Goal: Information Seeking & Learning: Learn about a topic

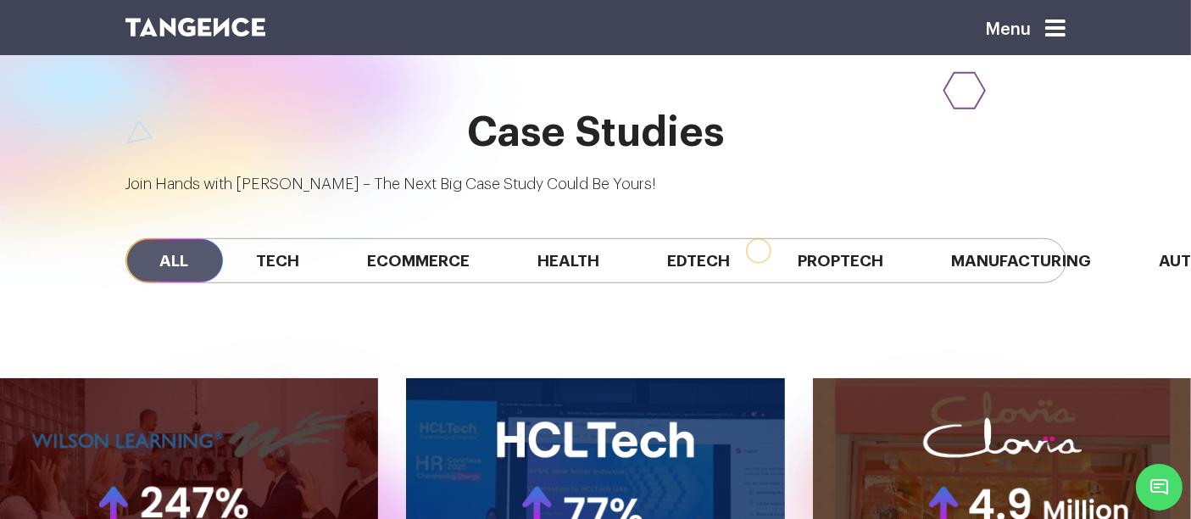
scroll to position [0, 82]
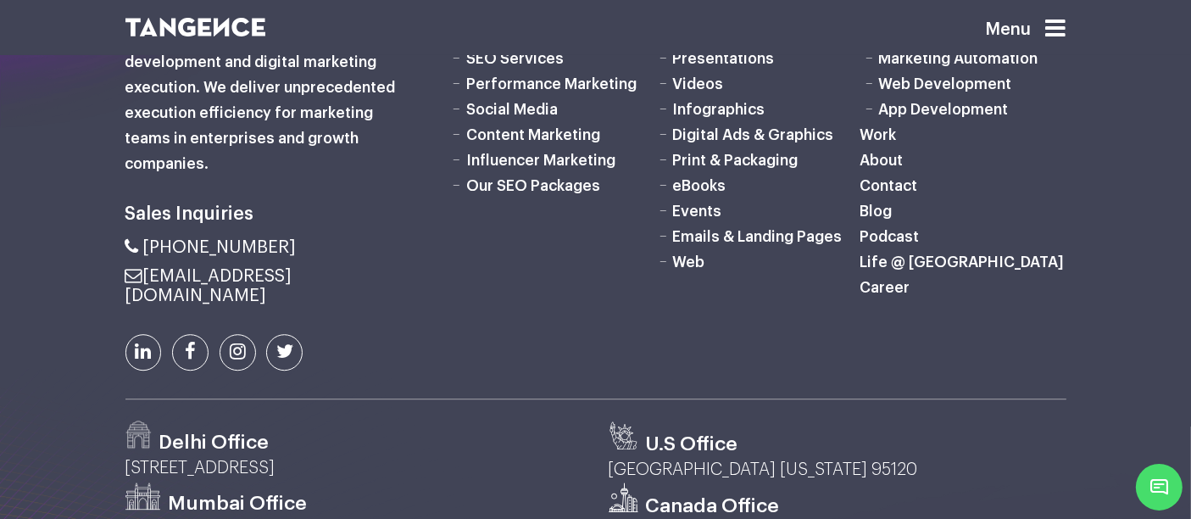
scroll to position [4868, 0]
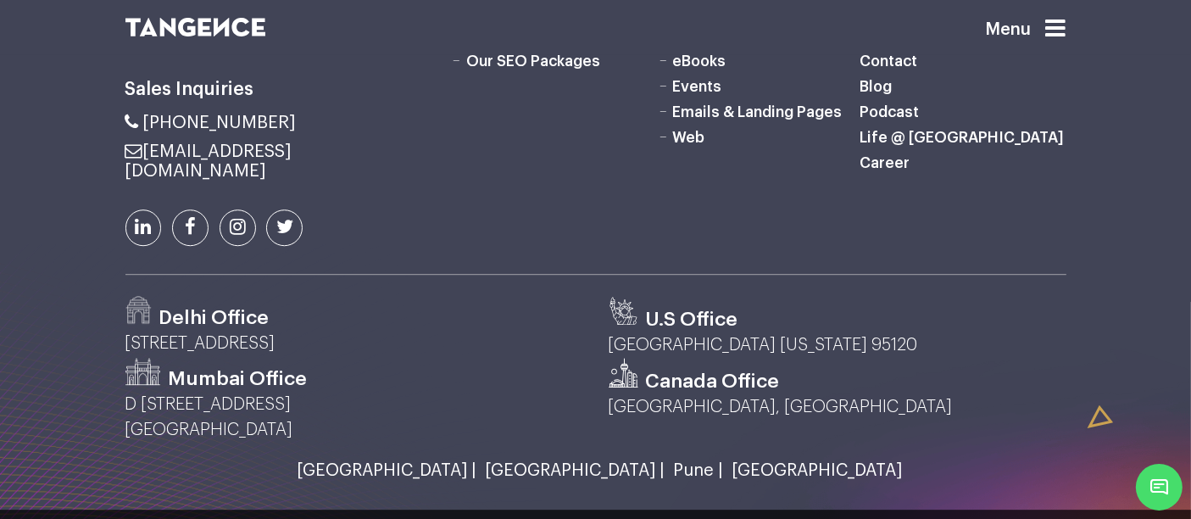
click at [565, 461] on link "[GEOGRAPHIC_DATA] |" at bounding box center [571, 470] width 188 height 19
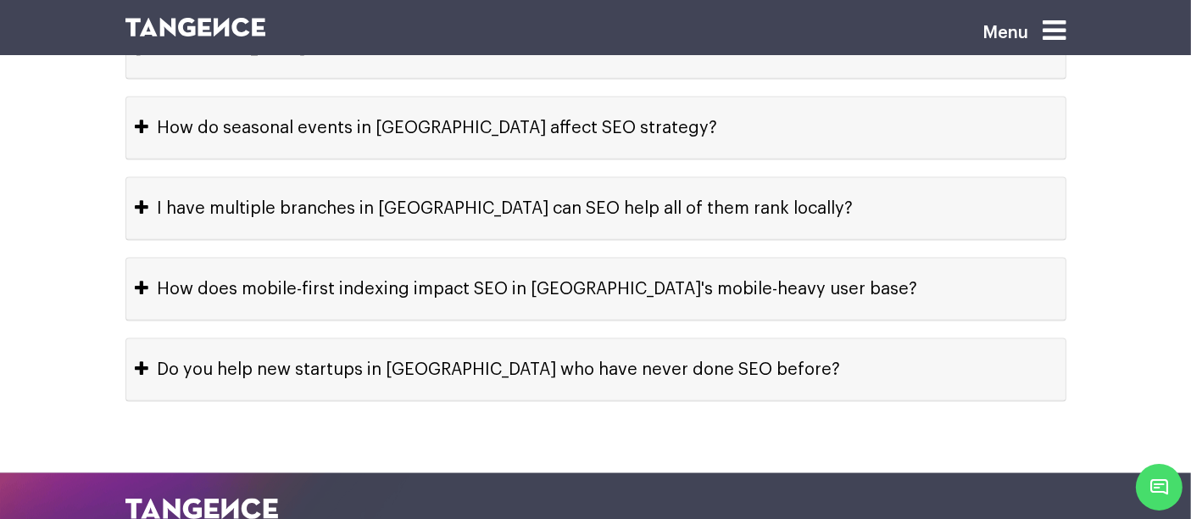
scroll to position [8902, 0]
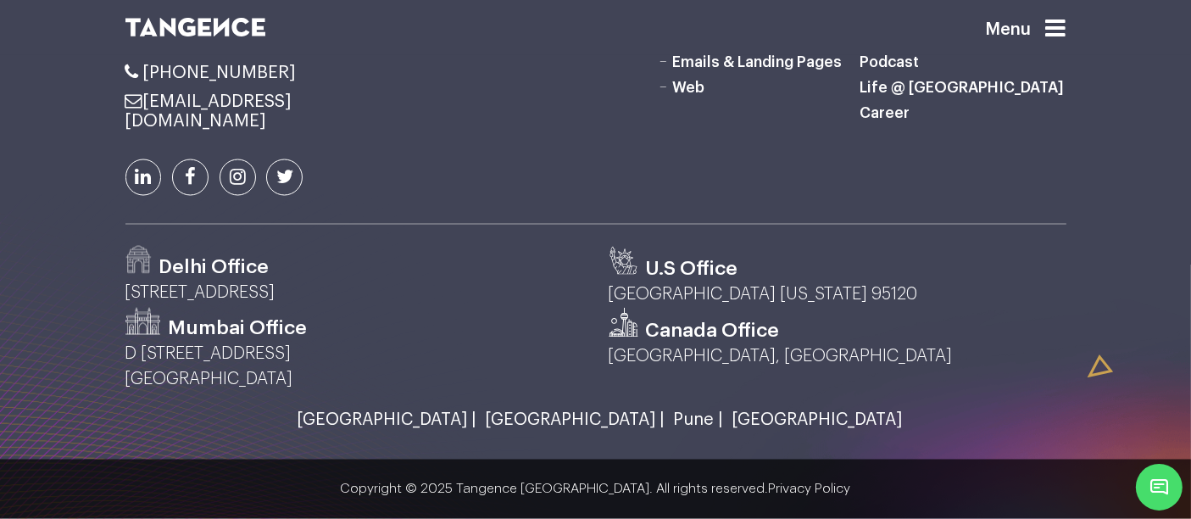
scroll to position [3459, 0]
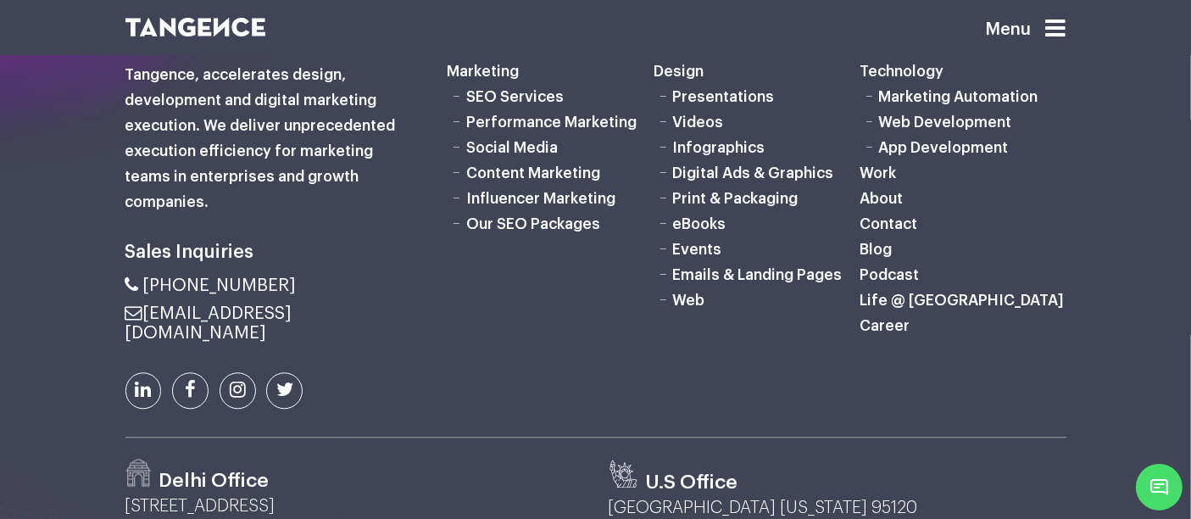
scroll to position [4190, 0]
click at [492, 154] on link "Social Media" at bounding box center [512, 146] width 92 height 15
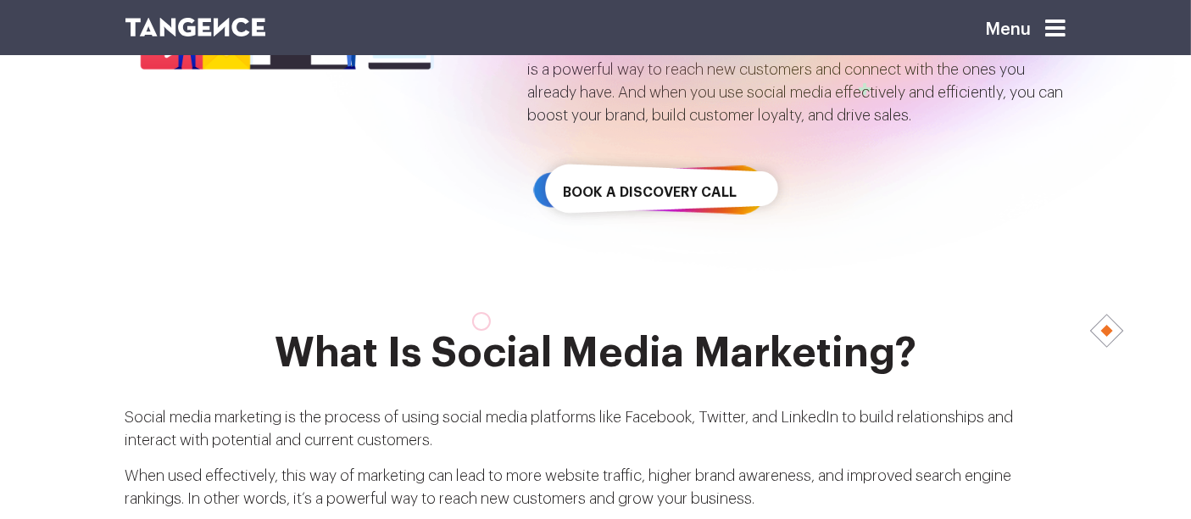
scroll to position [402, 0]
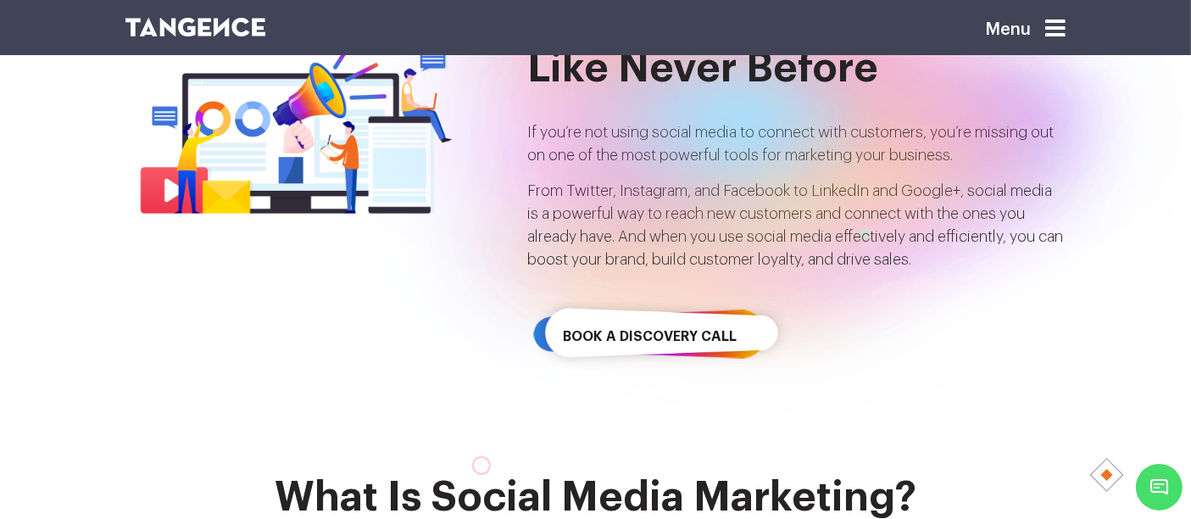
scroll to position [0, 0]
